Goal: Task Accomplishment & Management: Manage account settings

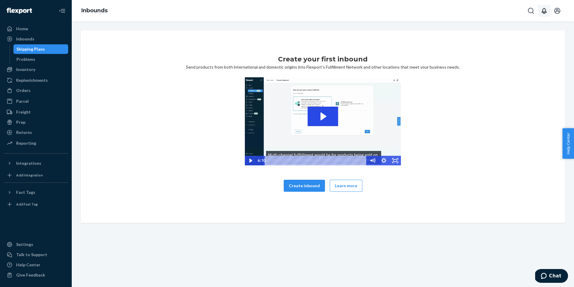
click at [544, 10] on icon "Open notifications" at bounding box center [544, 10] width 7 height 7
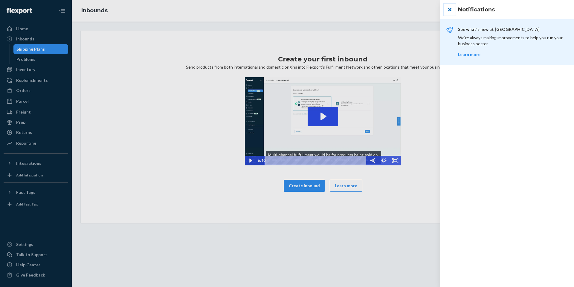
click at [447, 10] on button "close" at bounding box center [450, 10] width 12 height 12
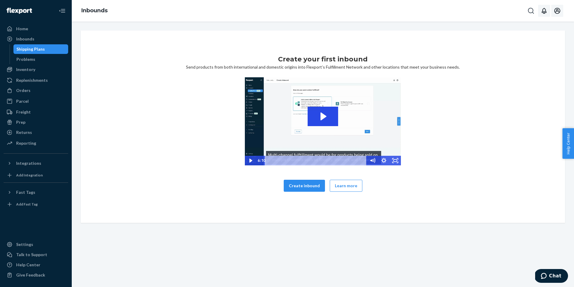
click at [555, 11] on icon "Open account menu" at bounding box center [557, 10] width 7 height 7
click at [526, 29] on span "[EMAIL_ADDRESS][DOMAIN_NAME]" at bounding box center [544, 34] width 37 height 12
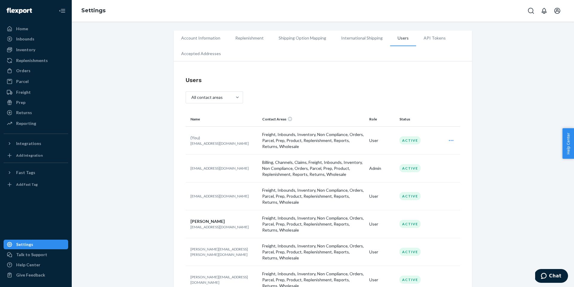
click at [33, 24] on div "Home Inbounds Shipping Plans Problems Inventory Products Replenishments Orders …" at bounding box center [36, 143] width 72 height 287
click at [33, 28] on div "Home" at bounding box center [35, 29] width 63 height 8
